Goal: Use online tool/utility: Utilize a website feature to perform a specific function

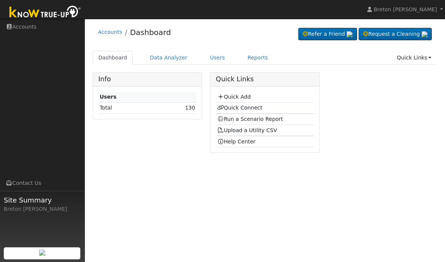
click at [120, 60] on link "Dashboard" at bounding box center [113, 58] width 40 height 14
click at [255, 117] on link "Run a Scenario Report" at bounding box center [250, 119] width 66 height 6
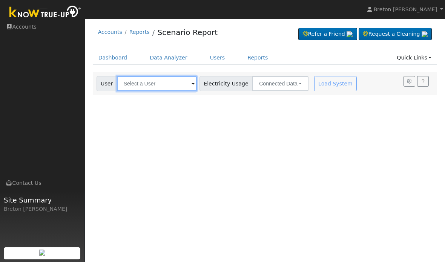
click at [155, 81] on input "text" at bounding box center [157, 83] width 80 height 15
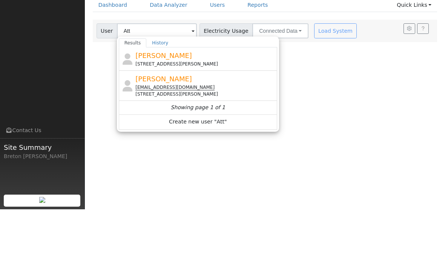
click at [176, 104] on span "Attilio Giordani" at bounding box center [163, 108] width 57 height 8
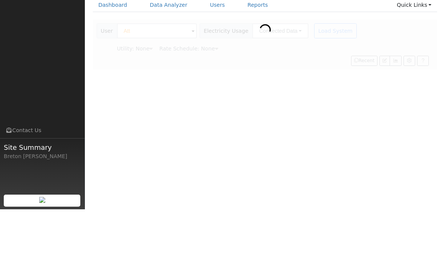
type input "Attilio Giordani"
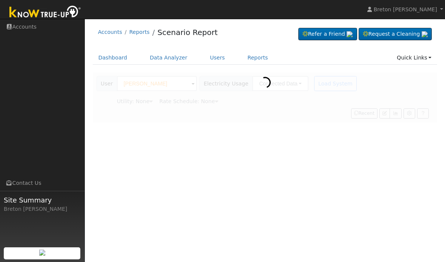
type input "Pacific Gas & Electric"
type input "E-TOU-C"
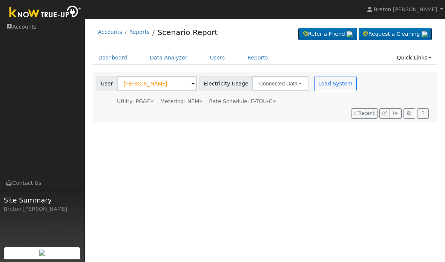
click at [269, 98] on span "Rate Schedule: E-TOU-C" at bounding box center [242, 101] width 67 height 6
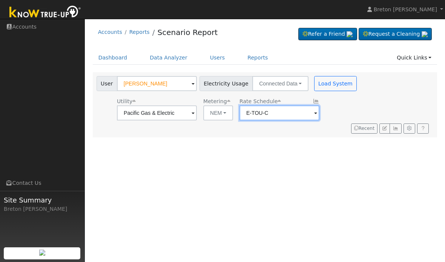
click at [197, 109] on input "E-TOU-C" at bounding box center [157, 113] width 80 height 15
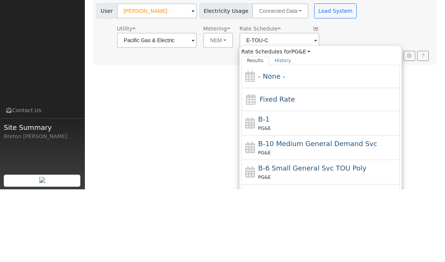
click at [322, 76] on button "Load System" at bounding box center [335, 83] width 43 height 15
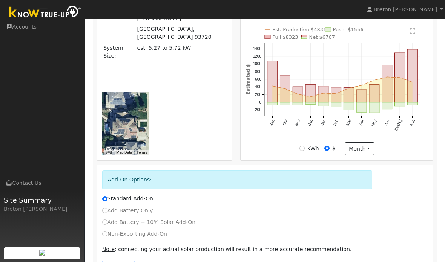
scroll to position [127, 0]
